Goal: Task Accomplishment & Management: Use online tool/utility

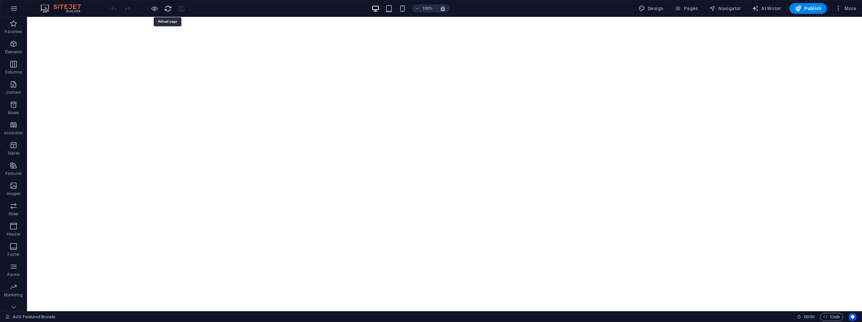
click at [170, 10] on icon "reload" at bounding box center [168, 9] width 8 height 8
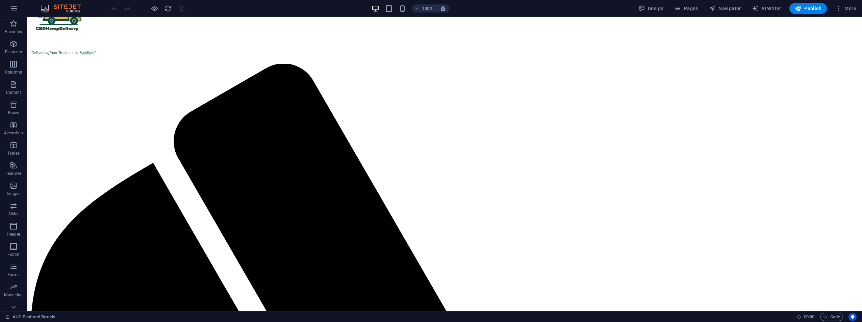
scroll to position [34, 0]
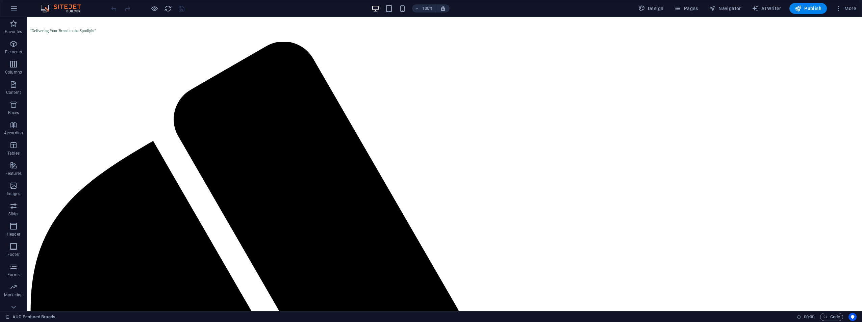
scroll to position [101, 0]
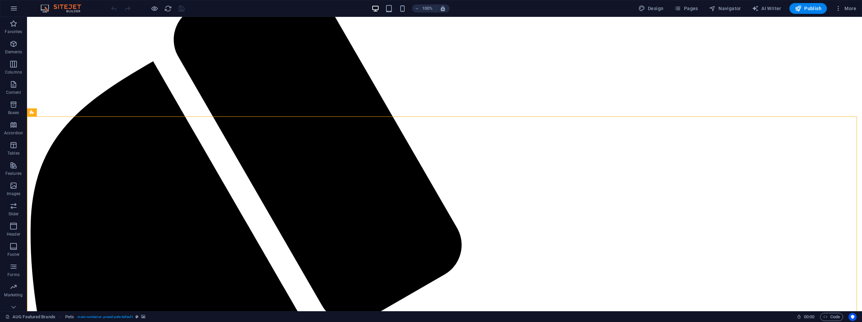
scroll to position [0, 0]
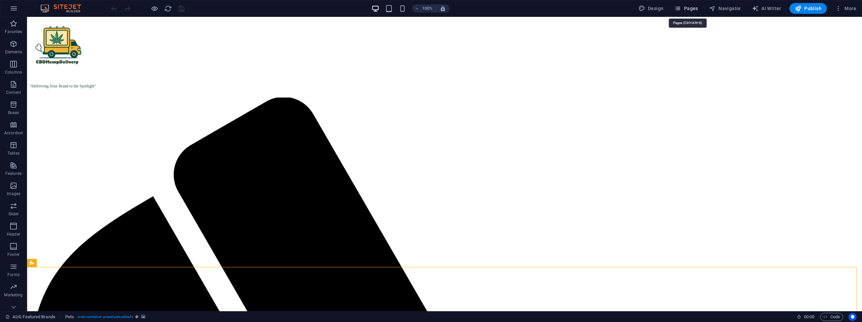
click at [589, 10] on span "Pages" at bounding box center [686, 8] width 24 height 7
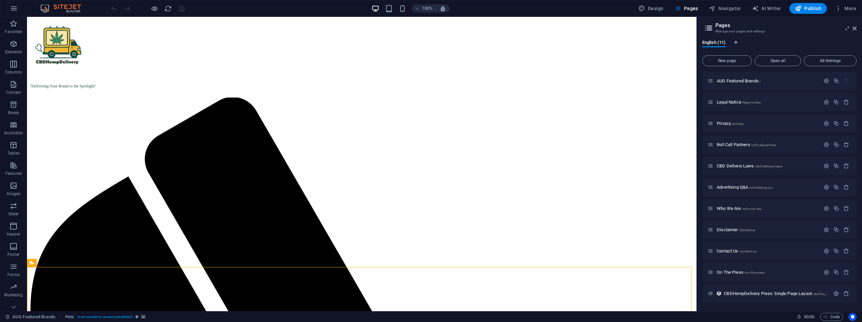
click at [589, 29] on icon at bounding box center [854, 28] width 4 height 5
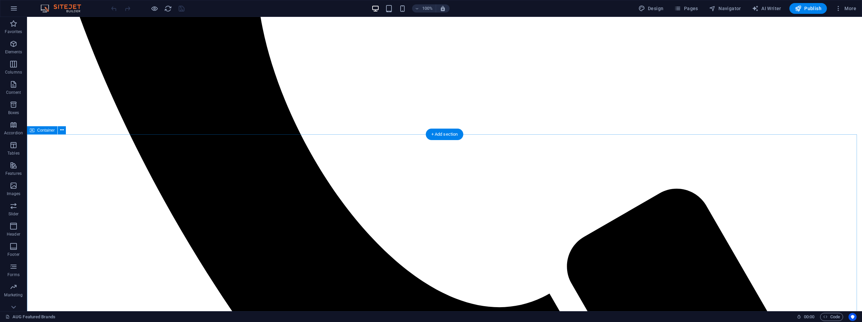
scroll to position [574, 0]
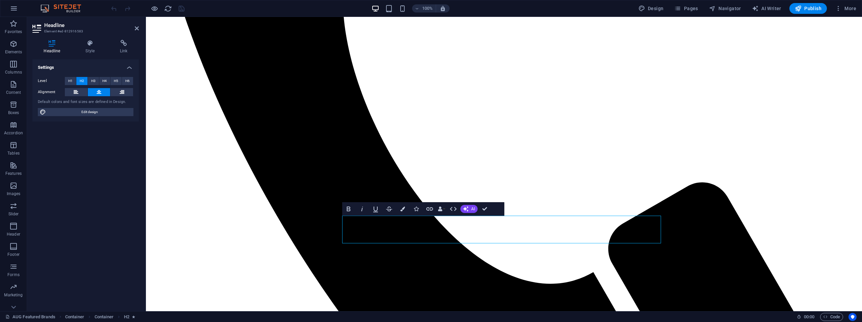
scroll to position [605, 0]
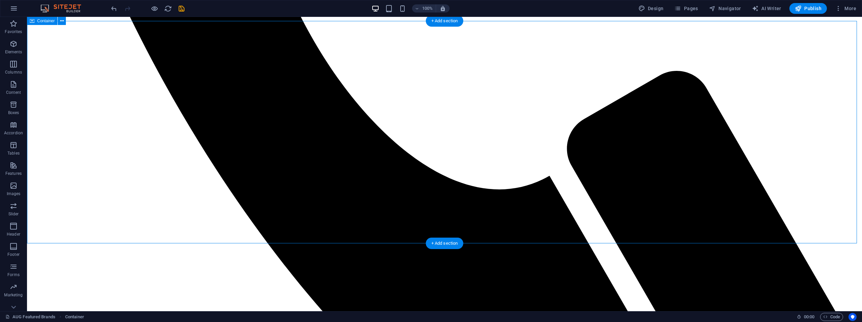
scroll to position [572, 0]
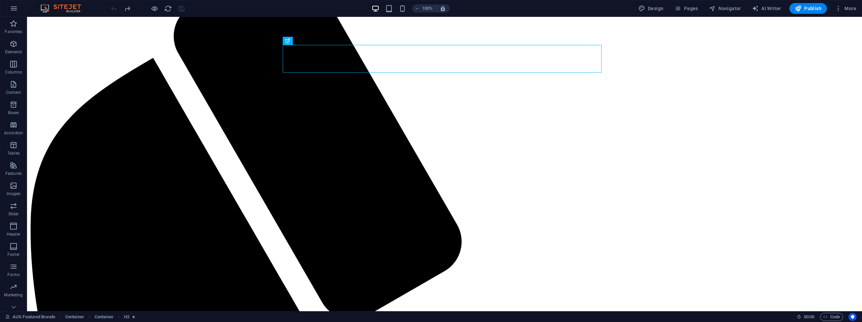
scroll to position [0, 0]
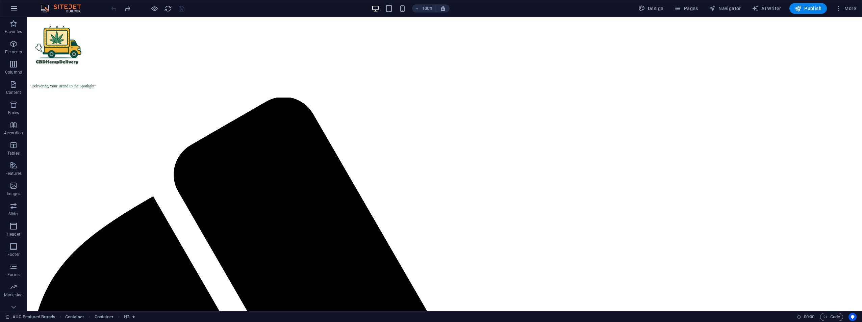
click at [13, 11] on icon "button" at bounding box center [14, 8] width 8 height 8
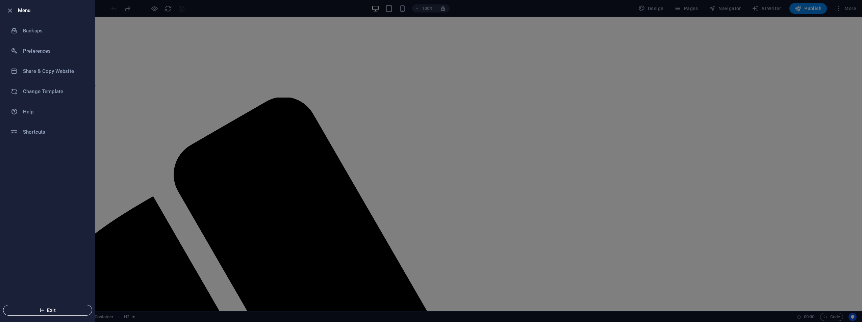
click at [47, 311] on span "Exit" at bounding box center [48, 310] width 78 height 5
